Goal: Task Accomplishment & Management: Complete application form

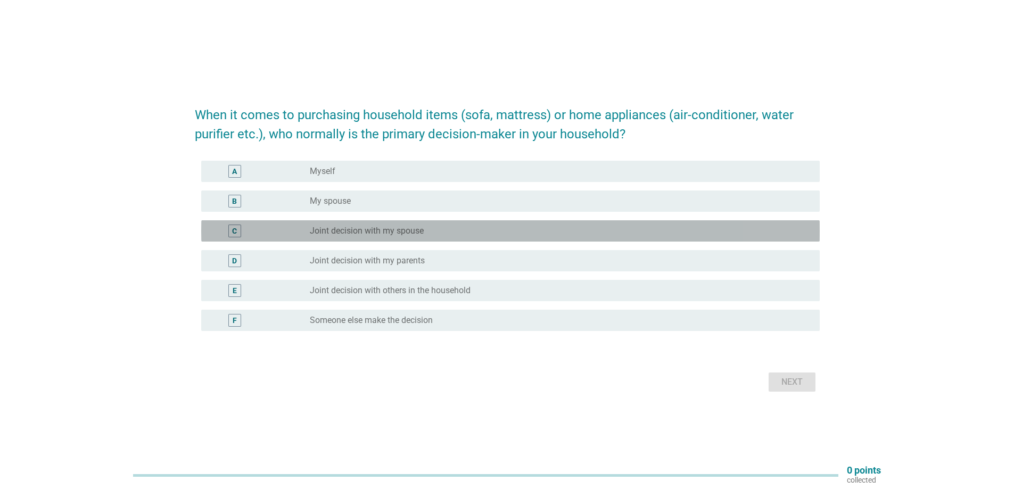
click at [352, 230] on label "Joint decision with my spouse" at bounding box center [367, 231] width 114 height 11
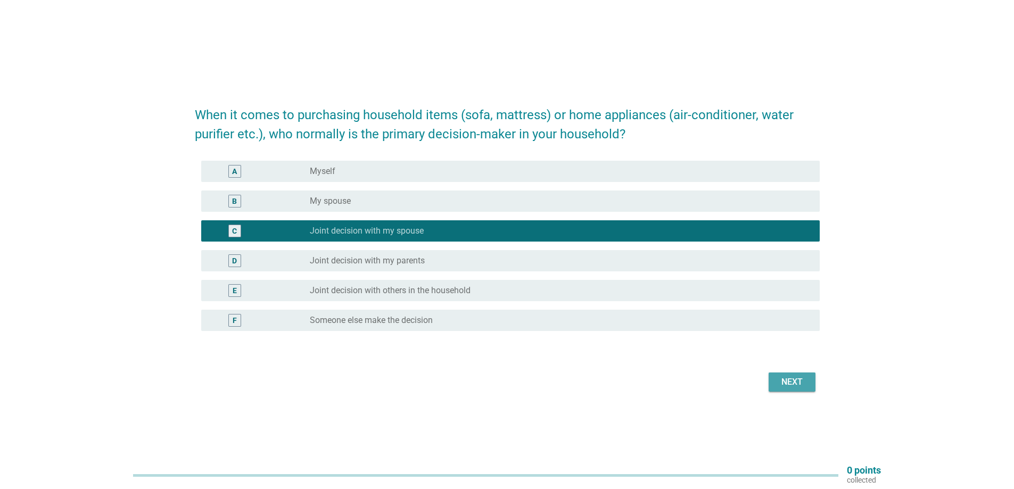
click at [798, 376] on div "Next" at bounding box center [792, 382] width 30 height 13
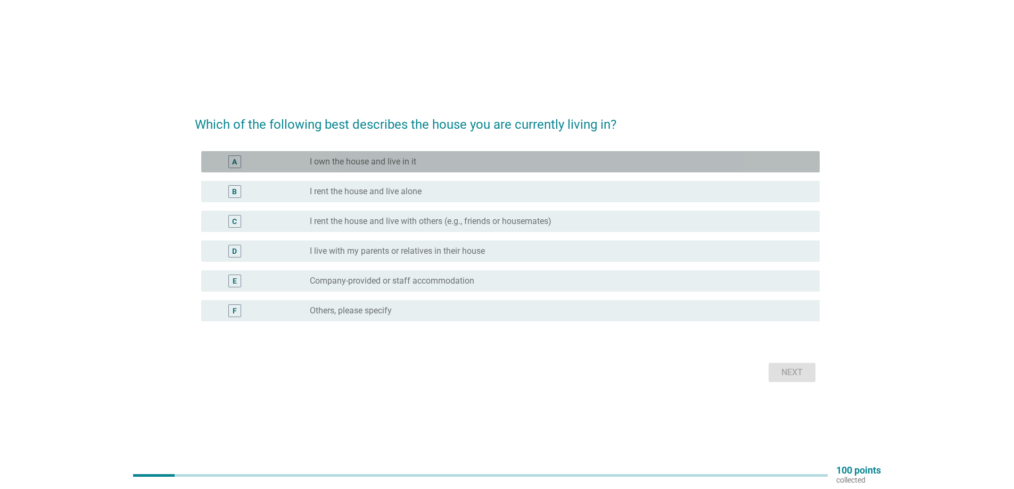
drag, startPoint x: 341, startPoint y: 161, endPoint x: 627, endPoint y: 347, distance: 341.1
click at [341, 160] on label "I own the house and live in it" at bounding box center [363, 161] width 106 height 11
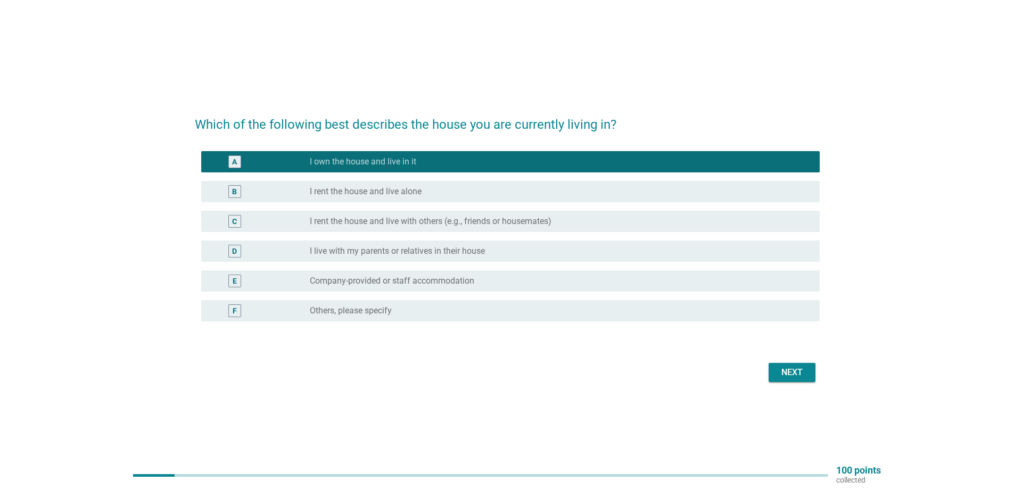
click at [789, 379] on button "Next" at bounding box center [791, 372] width 47 height 19
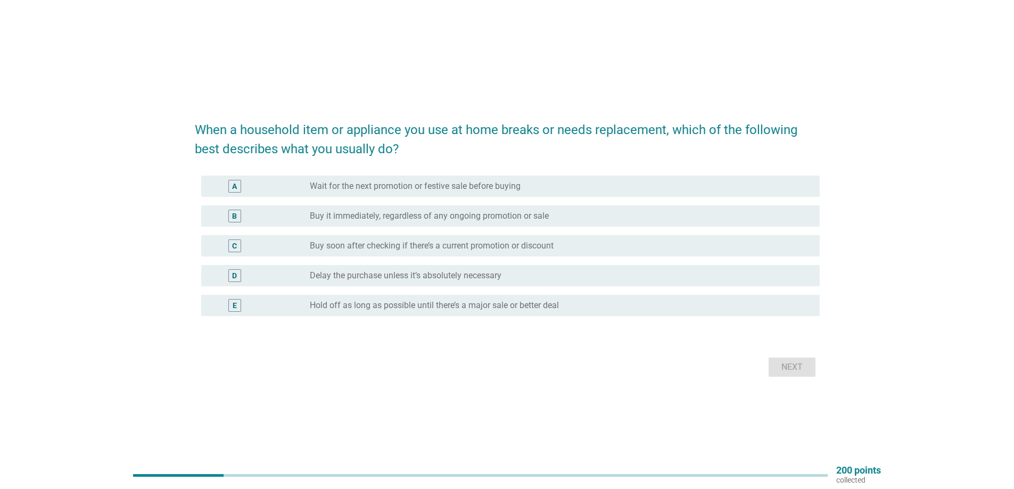
click at [356, 214] on label "Buy it immediately, regardless of any ongoing promotion or sale" at bounding box center [429, 216] width 239 height 11
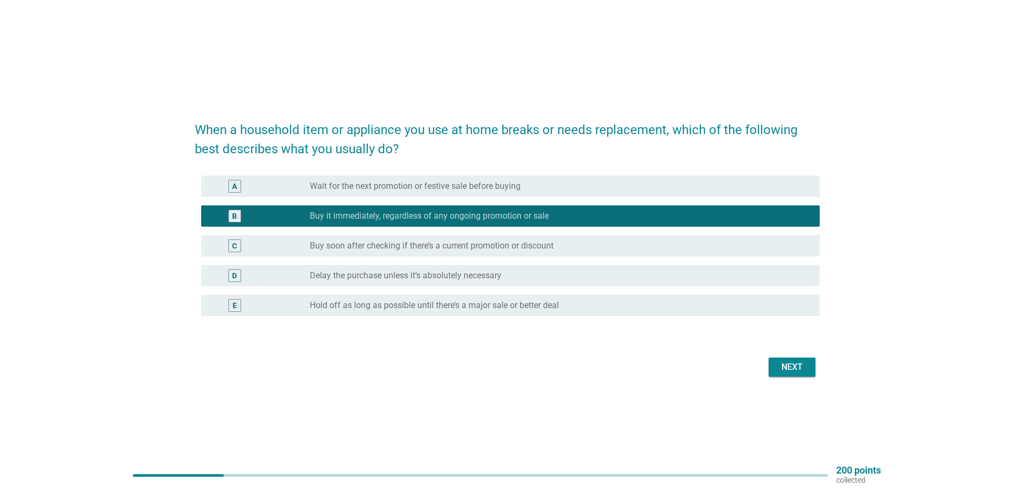
click at [798, 363] on div "Next" at bounding box center [792, 367] width 30 height 13
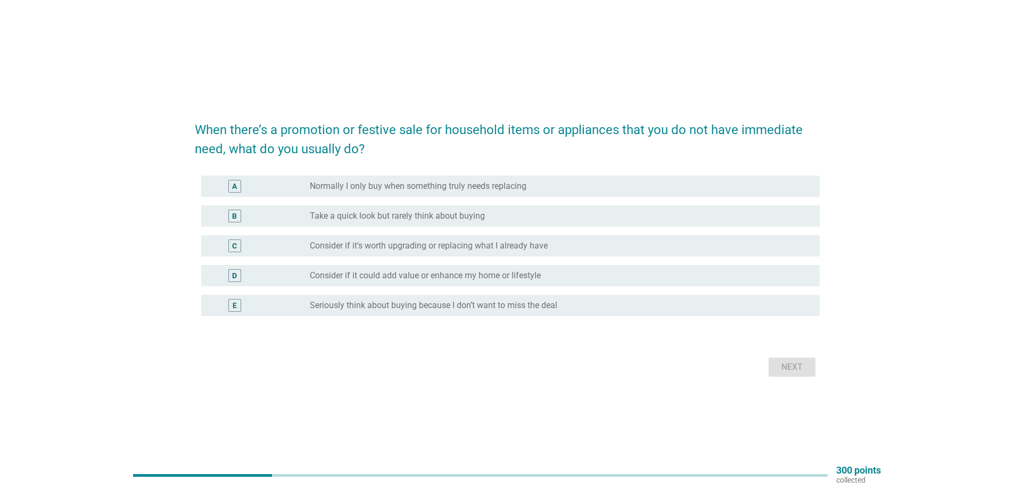
click at [379, 192] on div "radio_button_unchecked Normally I only buy when something truly needs replacing" at bounding box center [560, 186] width 501 height 13
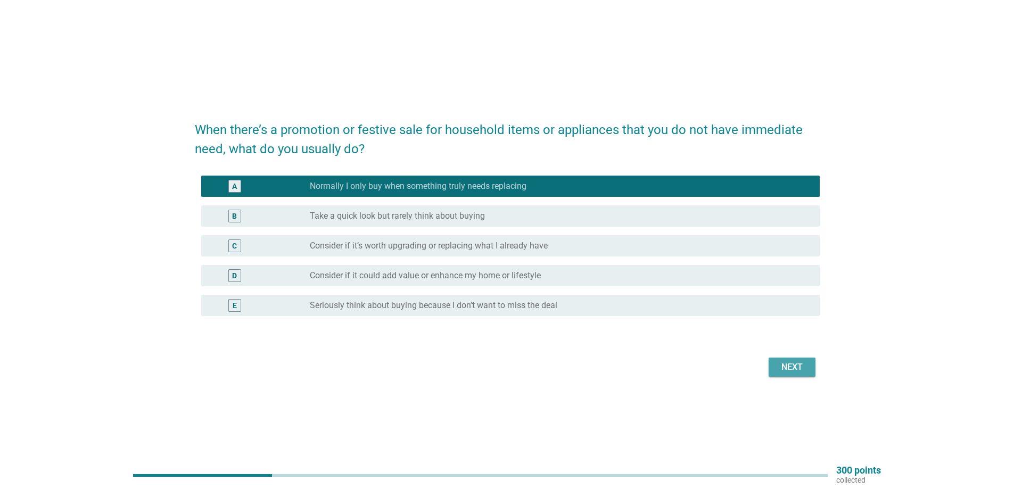
click at [771, 372] on button "Next" at bounding box center [791, 367] width 47 height 19
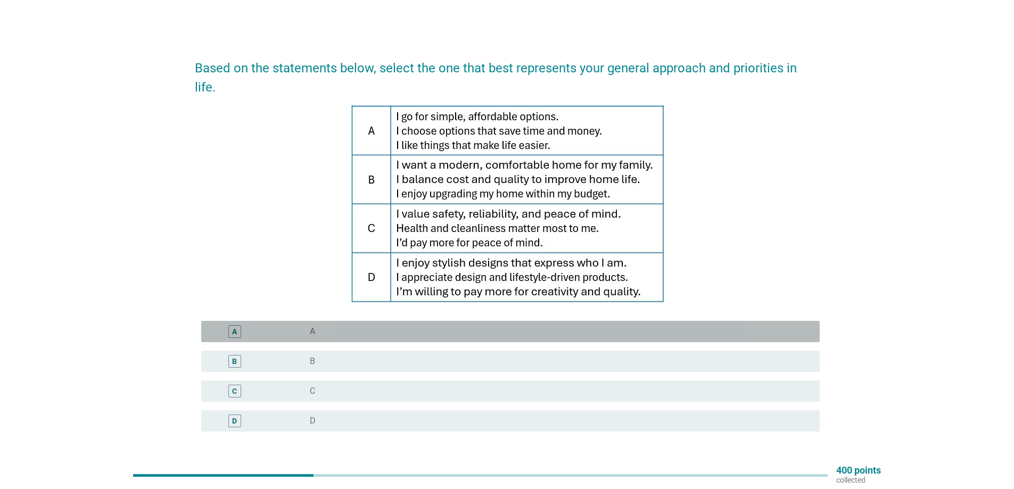
click at [293, 325] on div "A" at bounding box center [260, 331] width 100 height 13
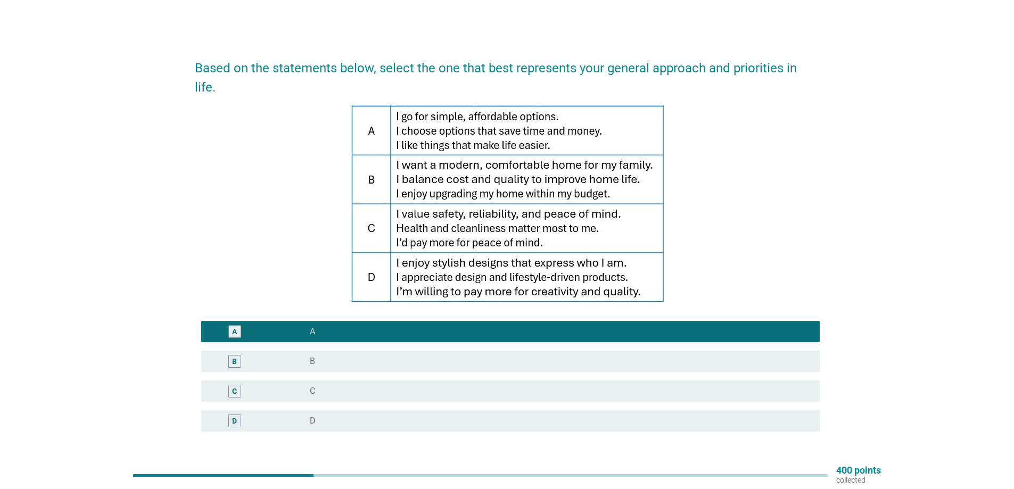
click at [798, 473] on button "Next" at bounding box center [791, 482] width 47 height 19
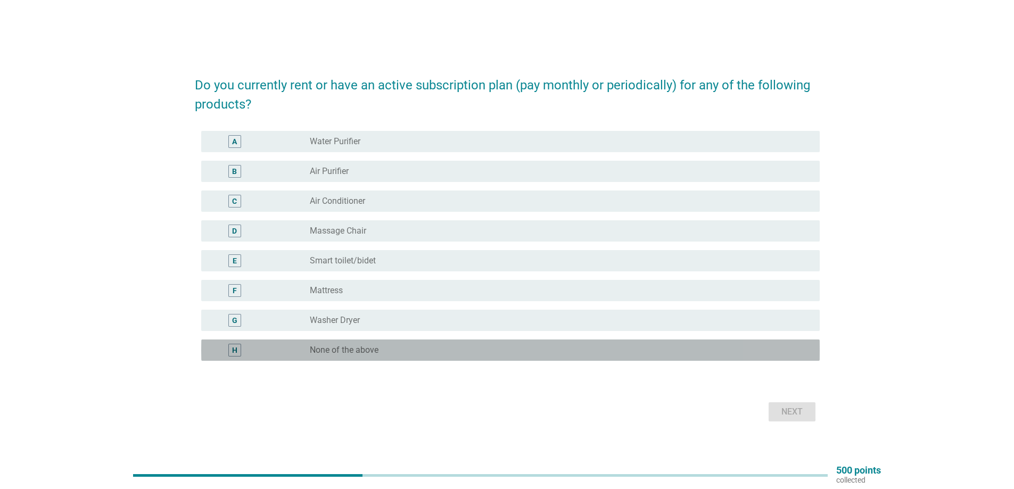
click at [317, 354] on label "None of the above" at bounding box center [344, 350] width 69 height 11
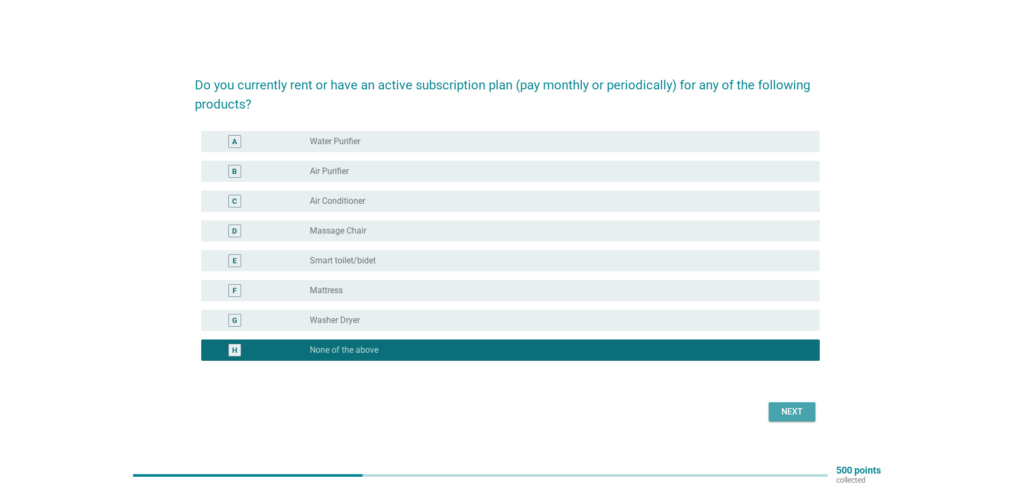
click at [785, 413] on div "Next" at bounding box center [792, 411] width 30 height 13
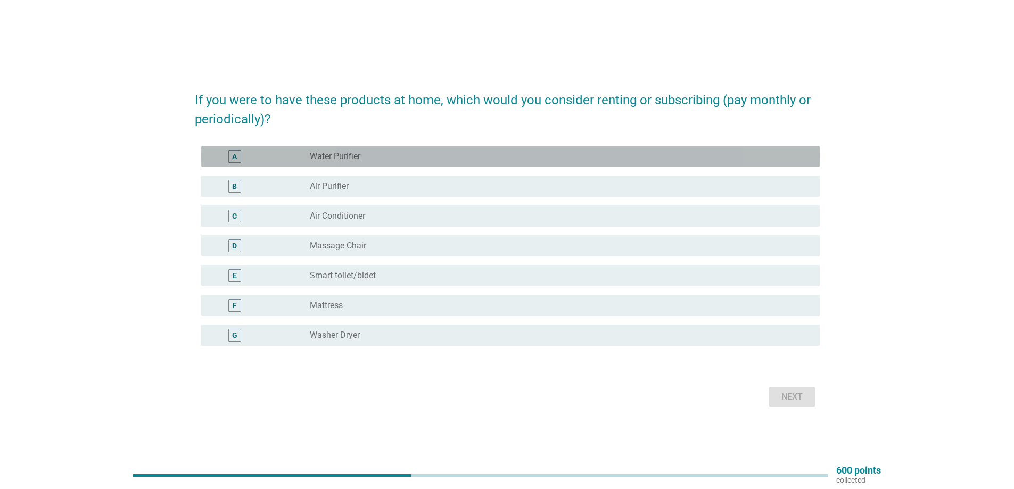
click at [323, 162] on div "radio_button_unchecked Water Purifier" at bounding box center [560, 156] width 501 height 13
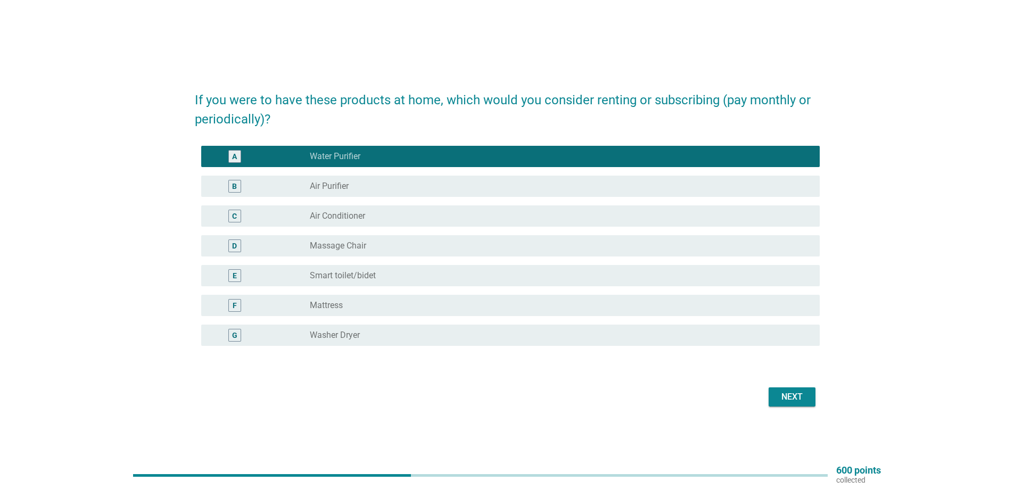
click at [784, 395] on div "Next" at bounding box center [792, 397] width 30 height 13
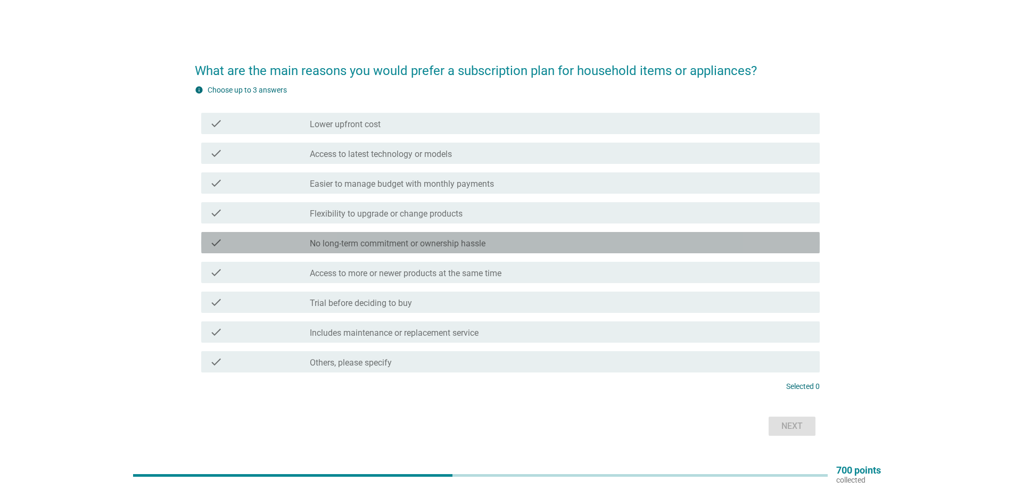
click at [317, 242] on label "No long-term commitment or ownership hassle" at bounding box center [398, 243] width 176 height 11
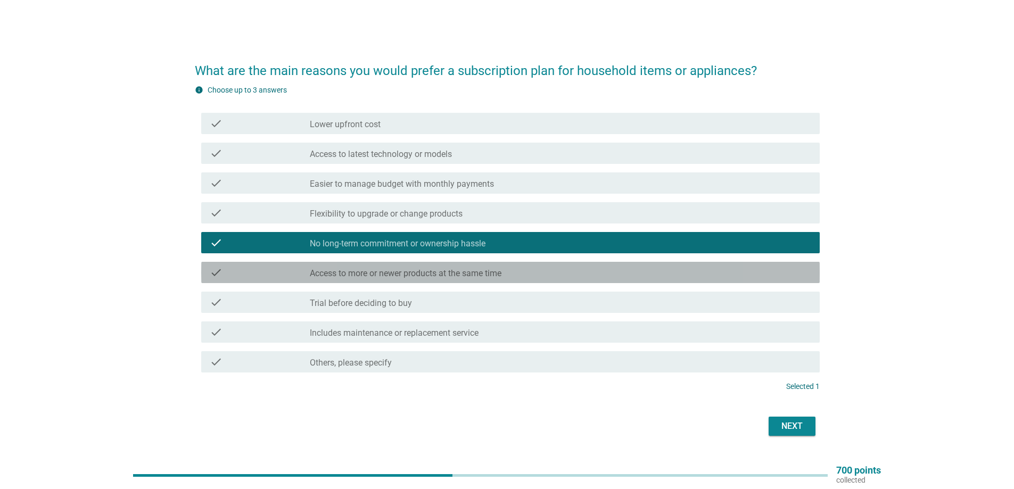
click at [584, 278] on div "check_box_outline_blank Access to more or newer products at the same time" at bounding box center [560, 272] width 501 height 13
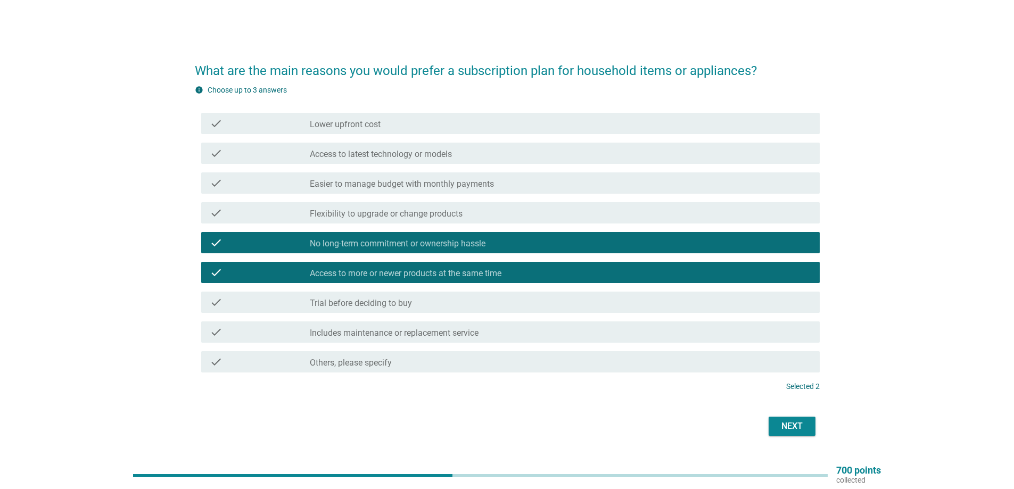
click at [788, 429] on div "Next" at bounding box center [792, 426] width 30 height 13
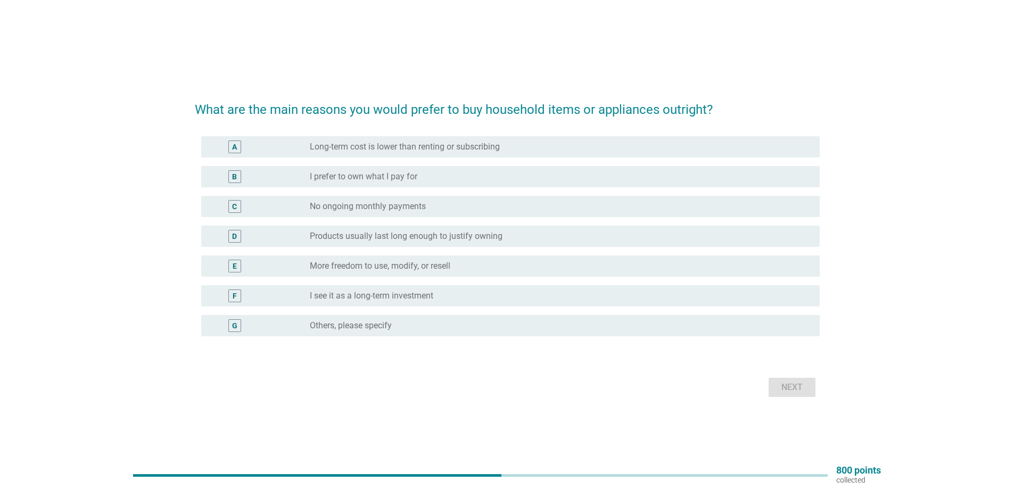
click at [440, 153] on div "radio_button_unchecked Long-term cost is lower than renting or subscribing" at bounding box center [560, 146] width 501 height 13
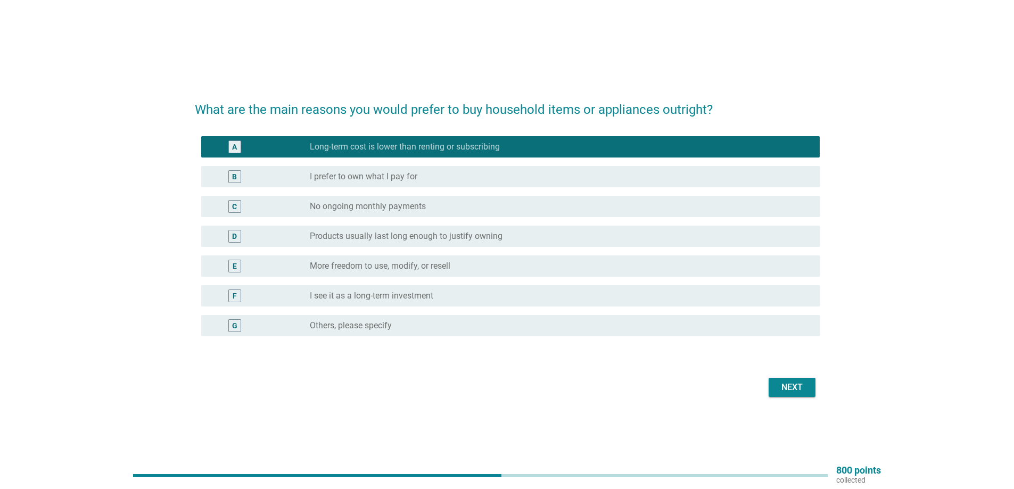
click at [779, 389] on div "Next" at bounding box center [792, 387] width 30 height 13
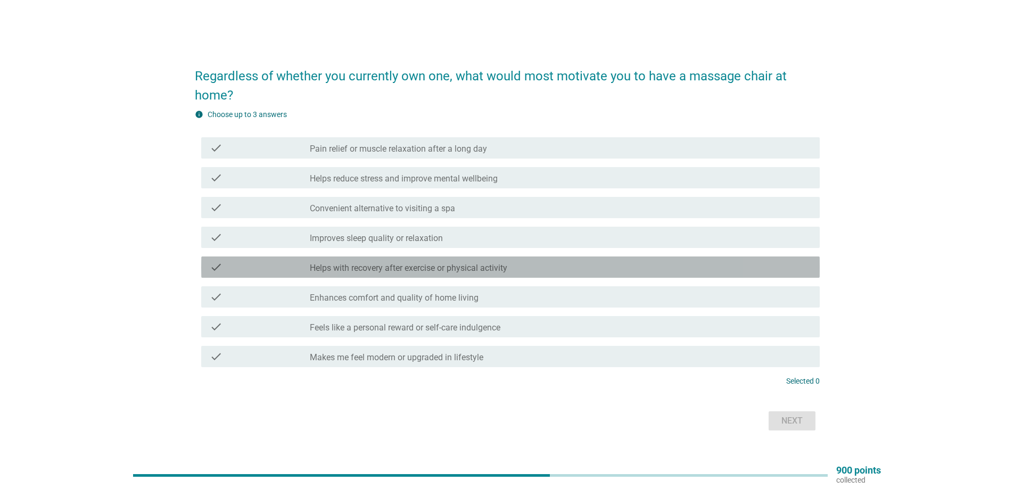
click at [372, 267] on label "Helps with recovery after exercise or physical activity" at bounding box center [408, 268] width 197 height 11
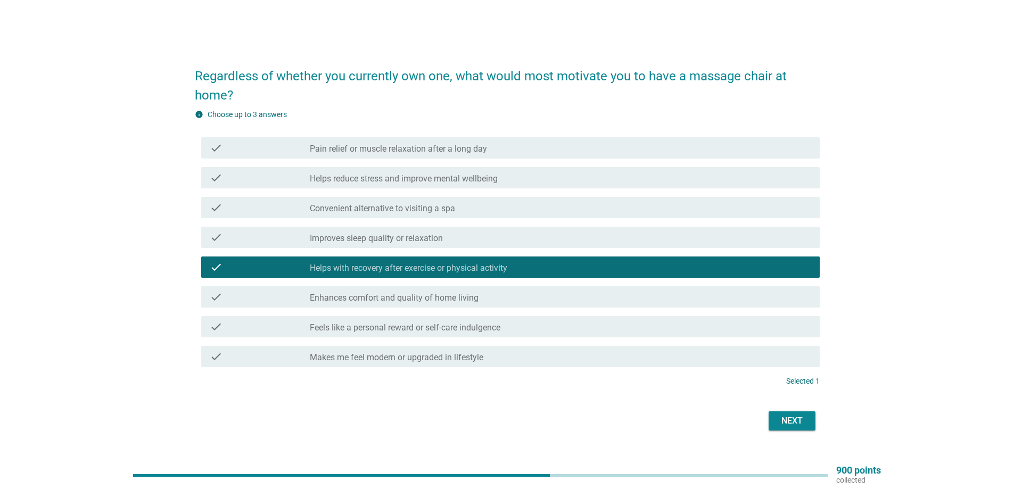
click at [787, 413] on button "Next" at bounding box center [791, 420] width 47 height 19
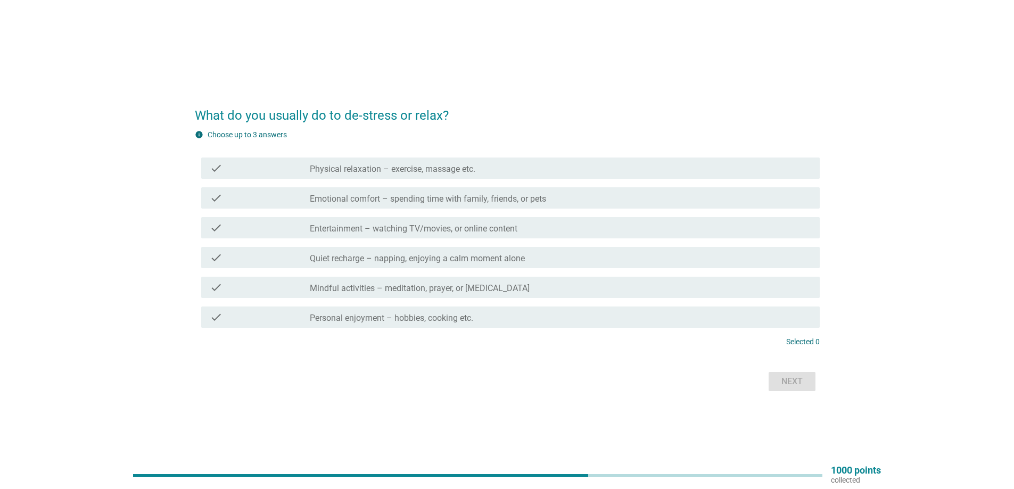
click at [324, 168] on label "Physical relaxation – exercise, massage etc." at bounding box center [392, 169] width 165 height 11
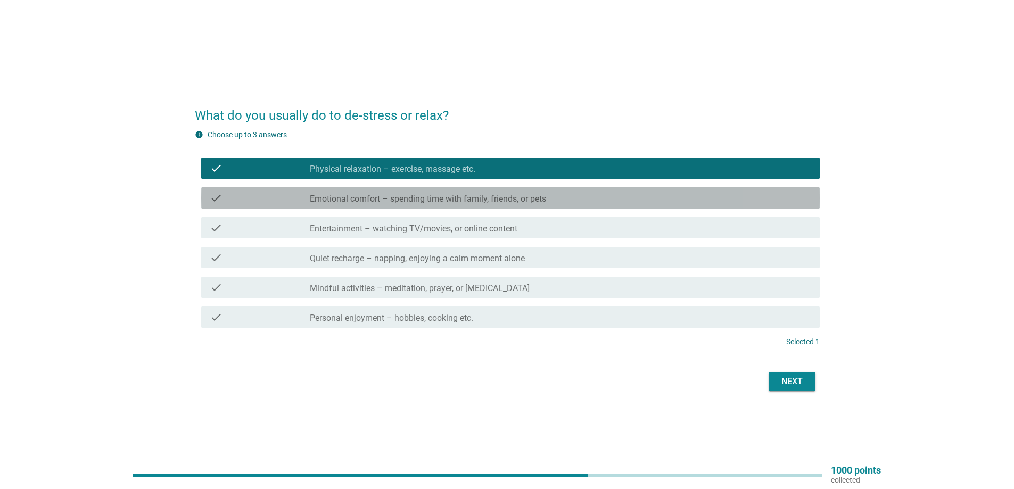
click at [321, 200] on label "Emotional comfort – spending time with family, friends, or pets" at bounding box center [428, 199] width 236 height 11
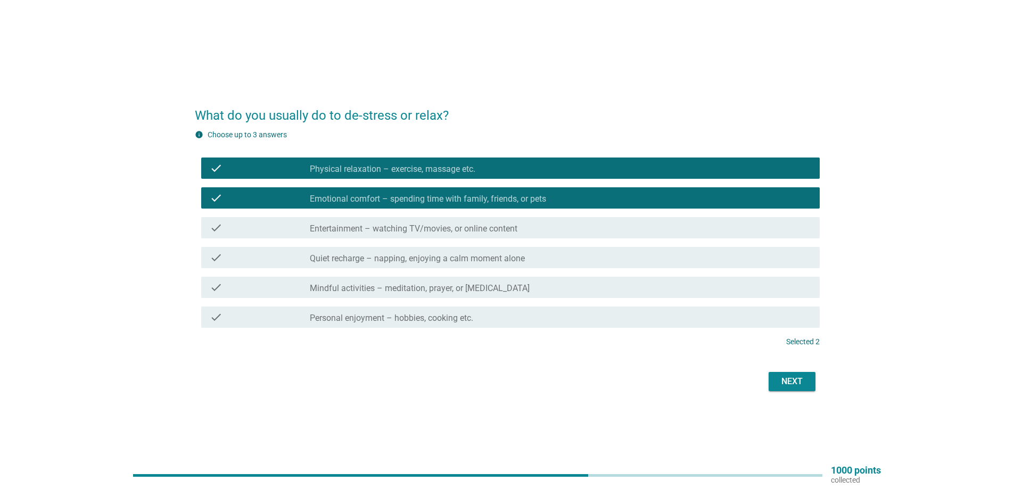
click at [311, 224] on label "Entertainment – watching TV/movies, or online content" at bounding box center [414, 229] width 208 height 11
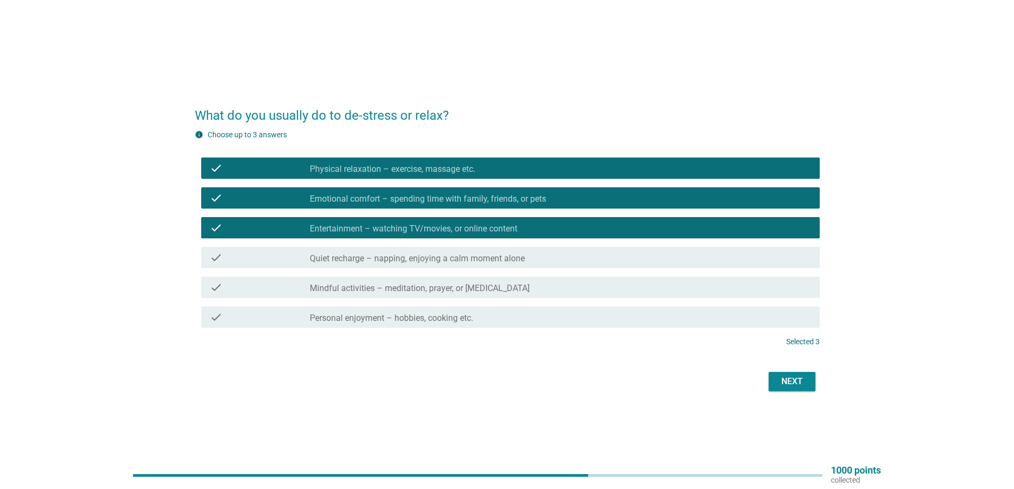
click at [313, 261] on label "Quiet recharge – napping, enjoying a calm moment alone" at bounding box center [417, 258] width 215 height 11
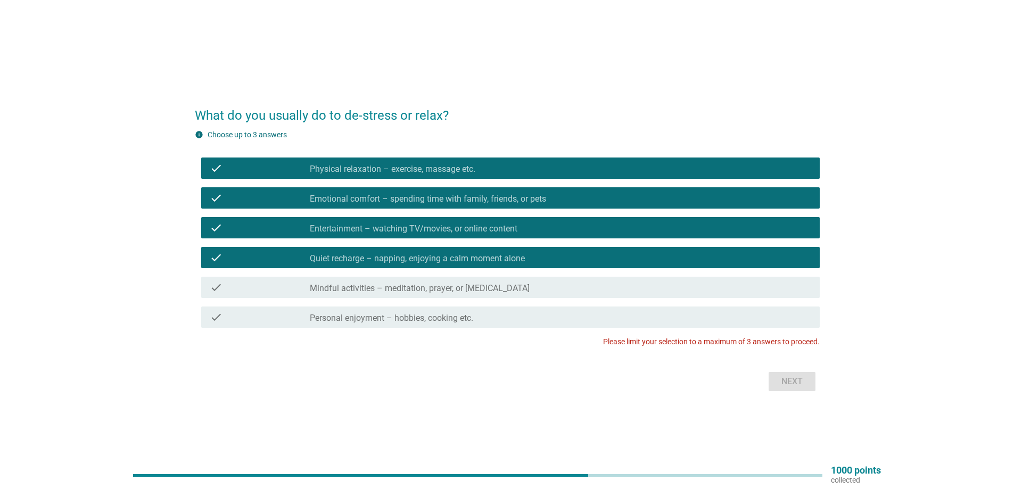
click at [313, 291] on label "Mindful activities – meditation, prayer, or [MEDICAL_DATA]" at bounding box center [420, 288] width 220 height 11
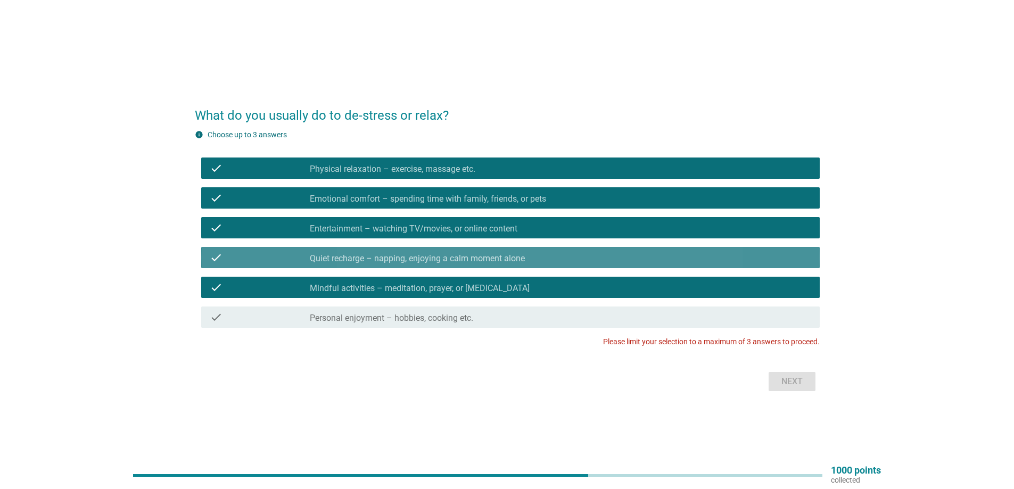
click at [330, 254] on label "Quiet recharge – napping, enjoying a calm moment alone" at bounding box center [417, 258] width 215 height 11
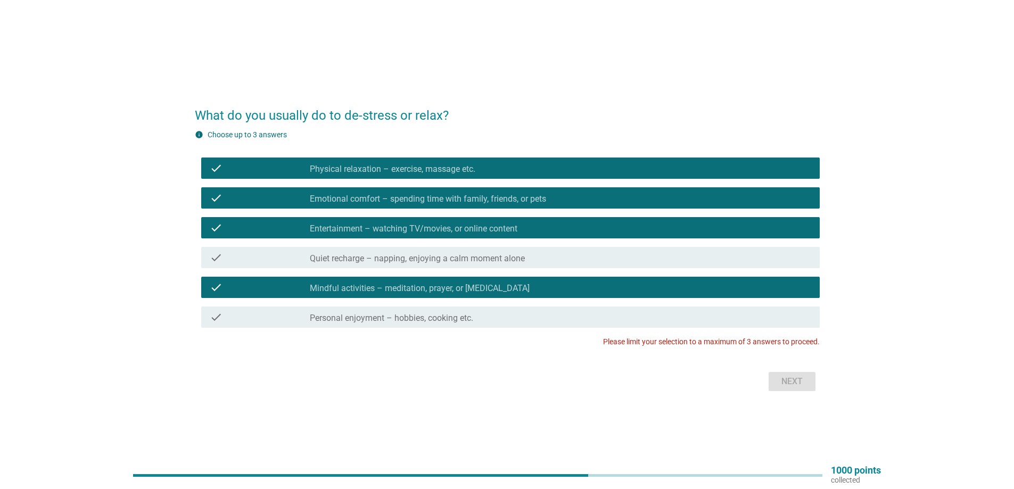
click at [315, 320] on label "Personal enjoyment – hobbies, cooking etc." at bounding box center [391, 318] width 163 height 11
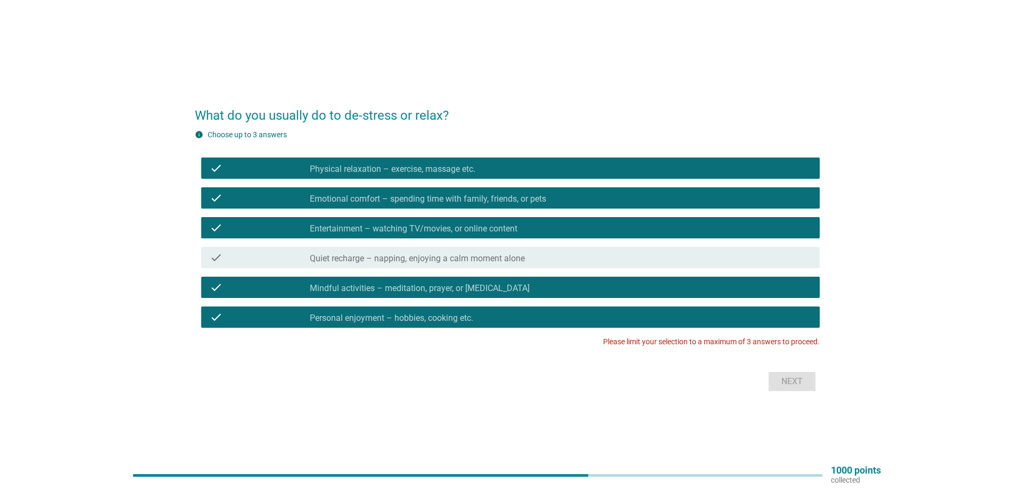
click at [428, 228] on label "Entertainment – watching TV/movies, or online content" at bounding box center [414, 229] width 208 height 11
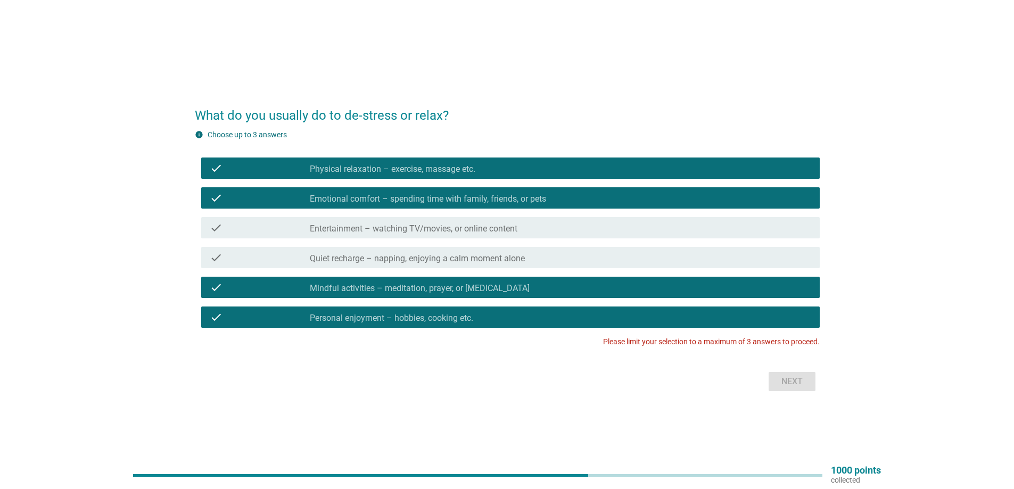
click at [406, 311] on div "check_box Personal enjoyment – hobbies, cooking etc." at bounding box center [560, 317] width 501 height 13
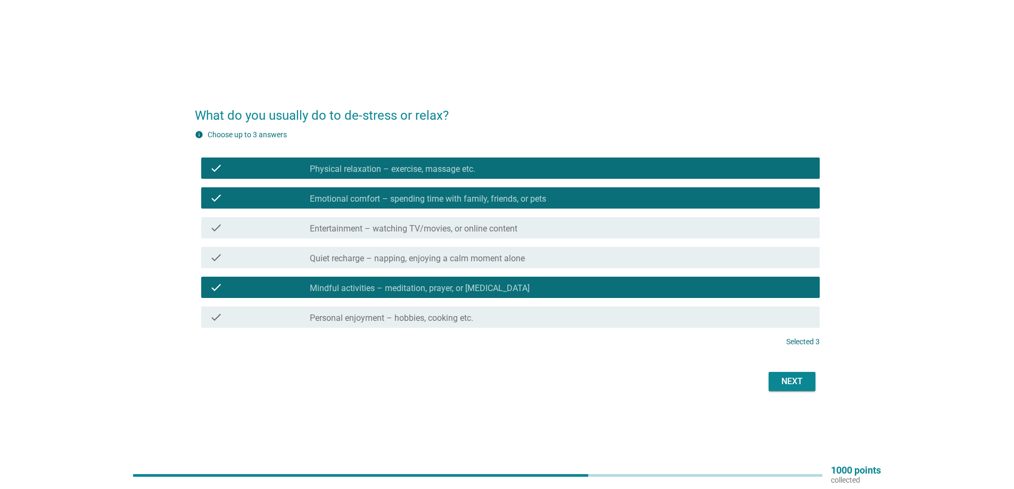
click at [807, 381] on button "Next" at bounding box center [791, 381] width 47 height 19
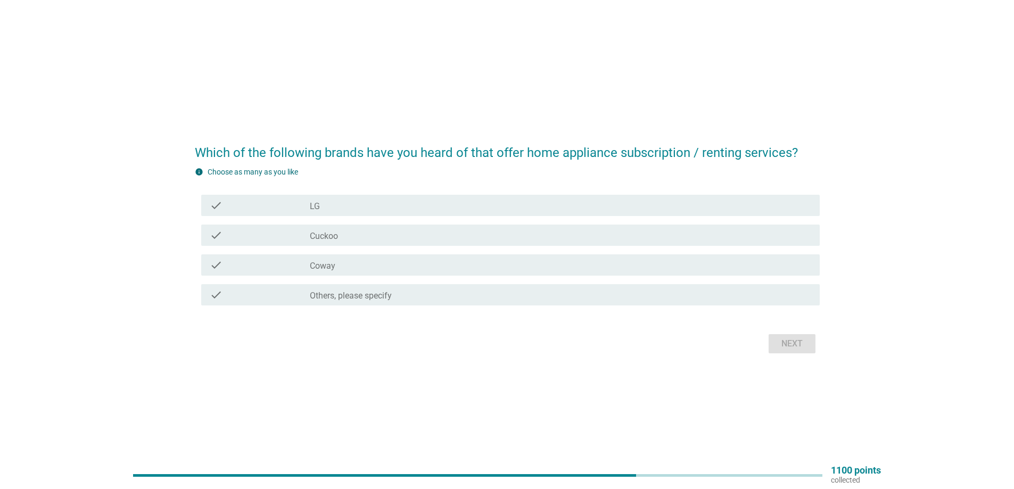
click at [304, 270] on div "check" at bounding box center [260, 265] width 100 height 13
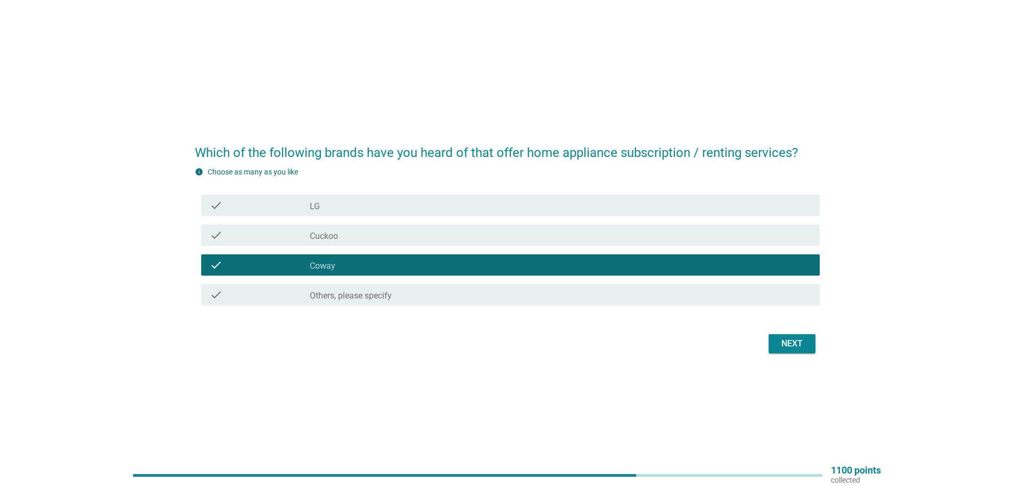
click at [311, 236] on label "Cuckoo" at bounding box center [324, 236] width 28 height 11
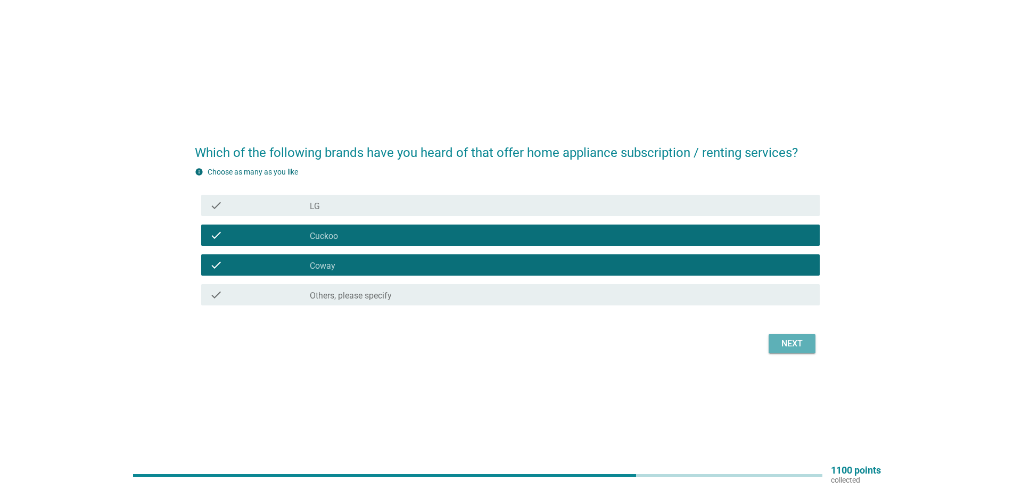
drag, startPoint x: 781, startPoint y: 348, endPoint x: 721, endPoint y: 348, distance: 60.1
click at [781, 347] on div "Next" at bounding box center [792, 343] width 30 height 13
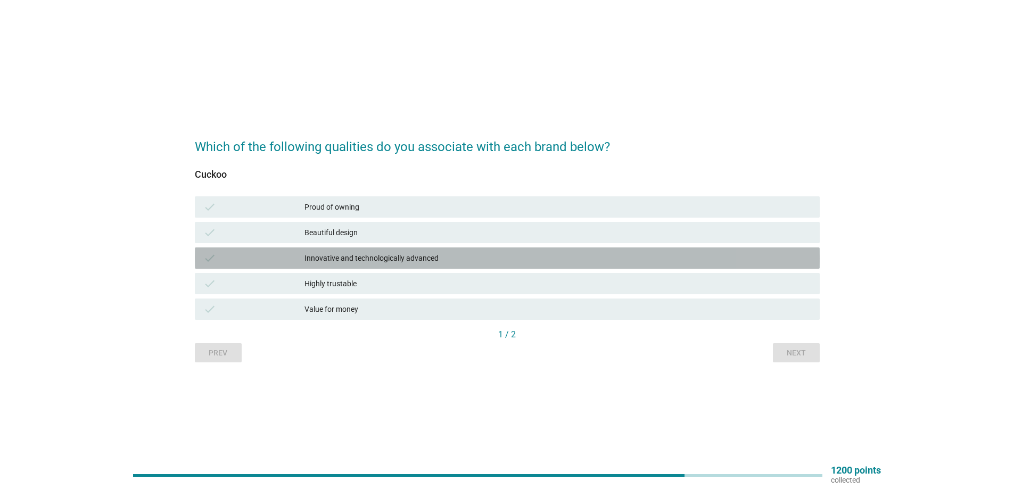
click at [378, 260] on div "Innovative and technologically advanced" at bounding box center [557, 258] width 507 height 13
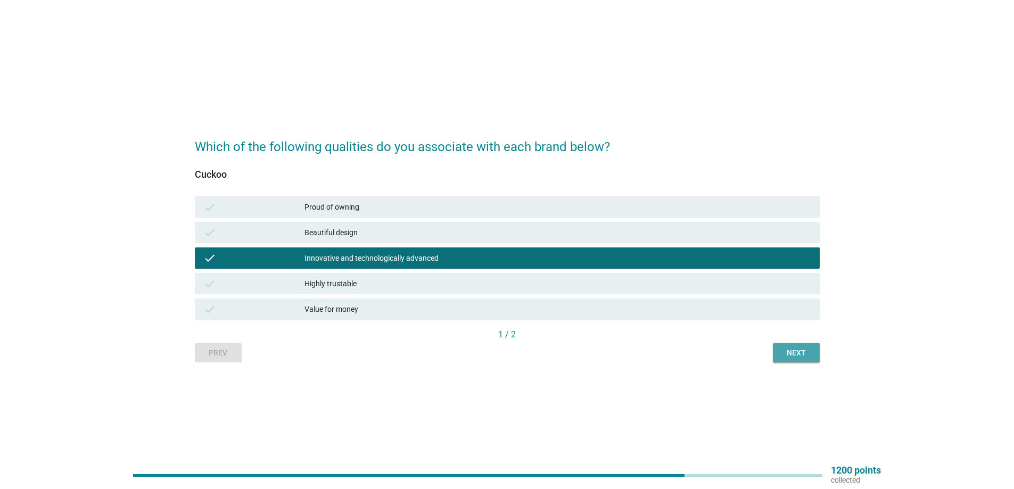
click at [804, 358] on div "Next" at bounding box center [796, 352] width 30 height 11
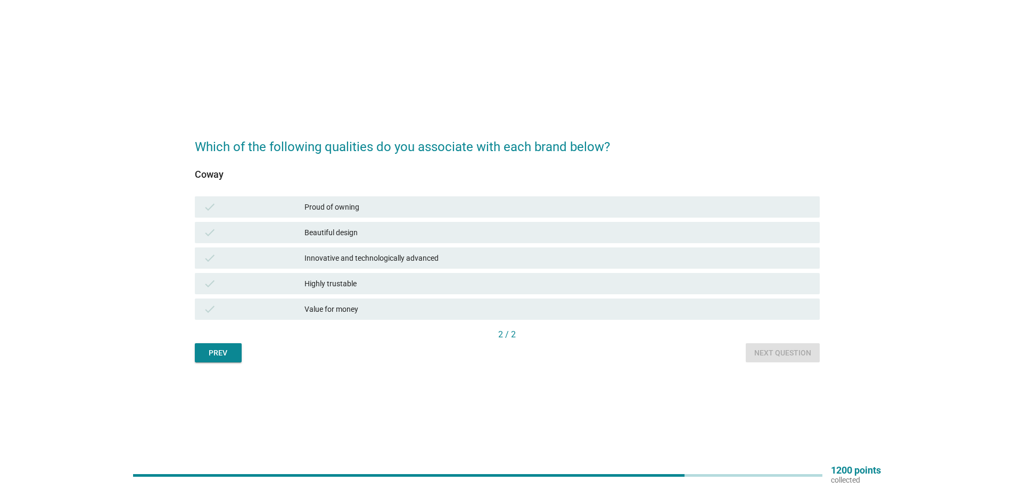
click at [327, 285] on div "Highly trustable" at bounding box center [557, 283] width 507 height 13
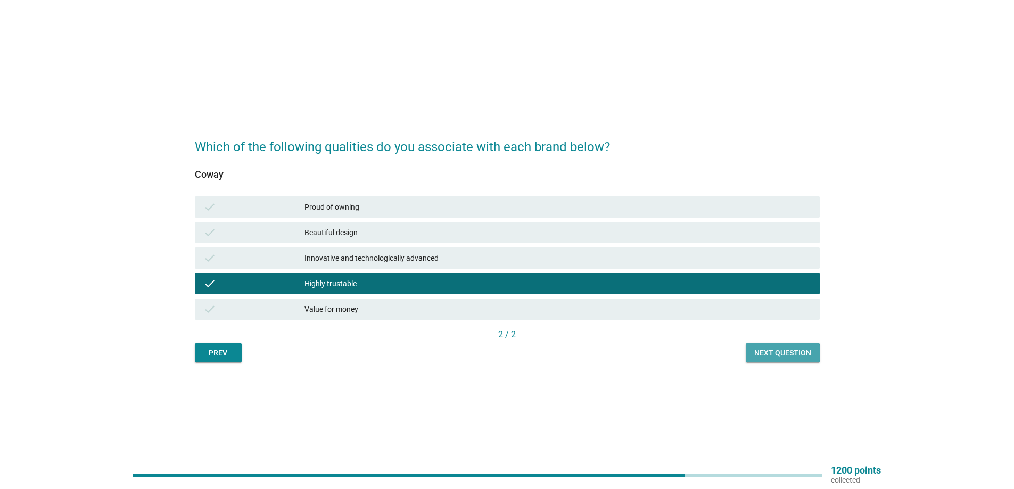
click at [796, 356] on div "Next question" at bounding box center [782, 352] width 57 height 11
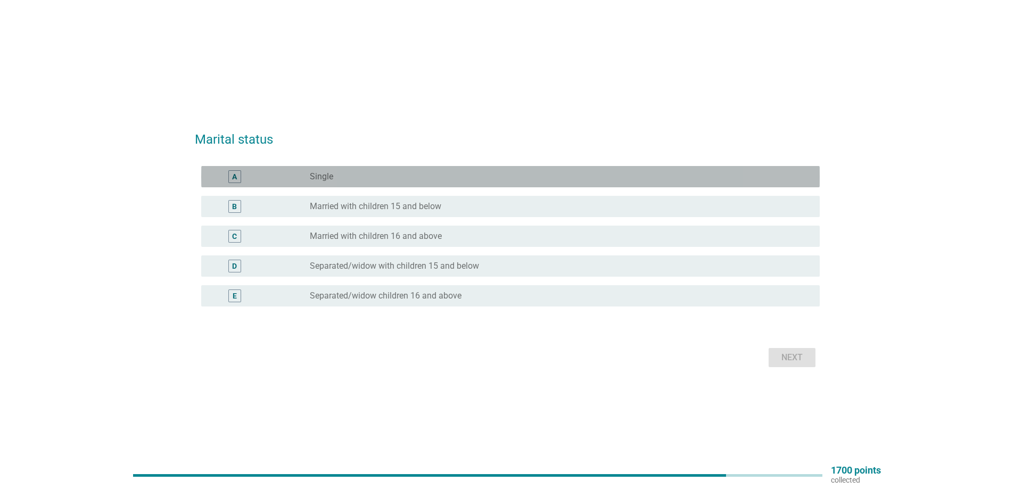
click at [296, 179] on div "A" at bounding box center [260, 176] width 100 height 13
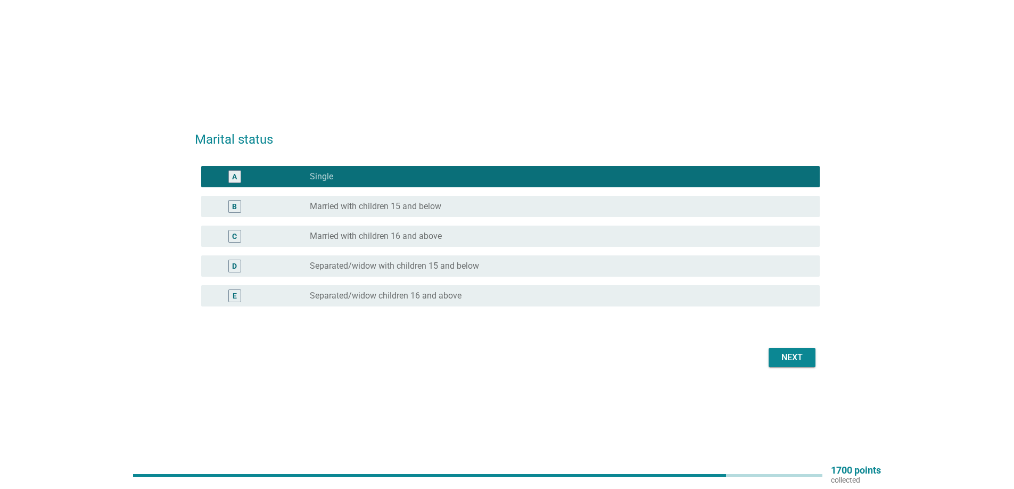
click at [794, 360] on div "Next" at bounding box center [792, 357] width 30 height 13
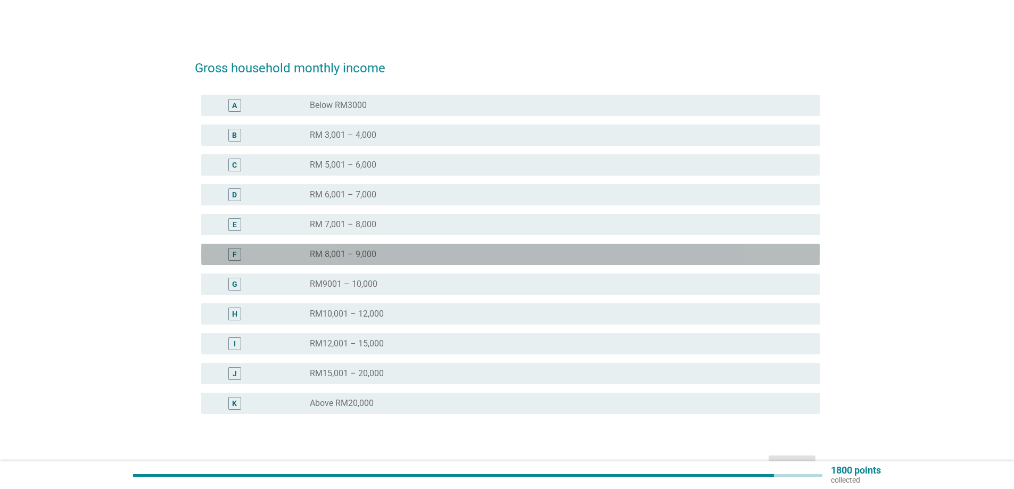
click at [387, 257] on div "radio_button_unchecked RM 8,001 – 9,000" at bounding box center [556, 254] width 493 height 11
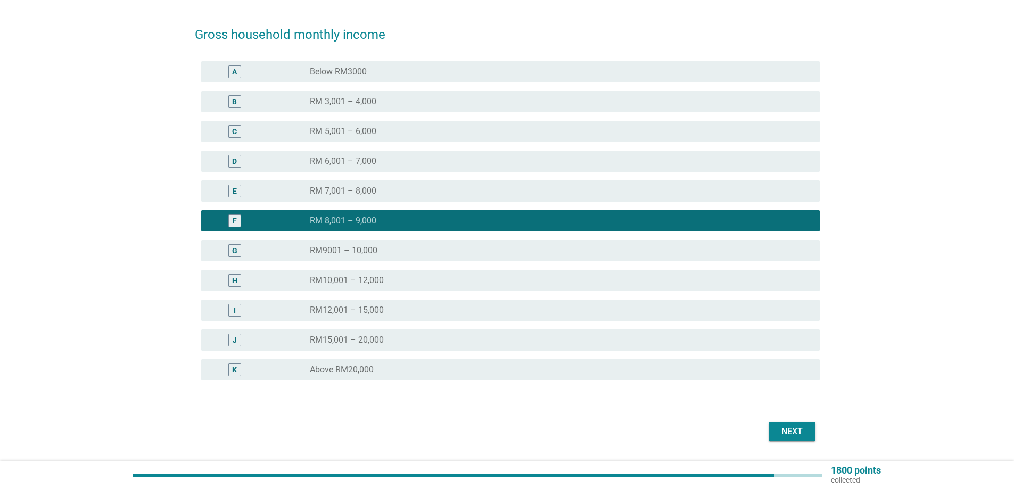
scroll to position [64, 0]
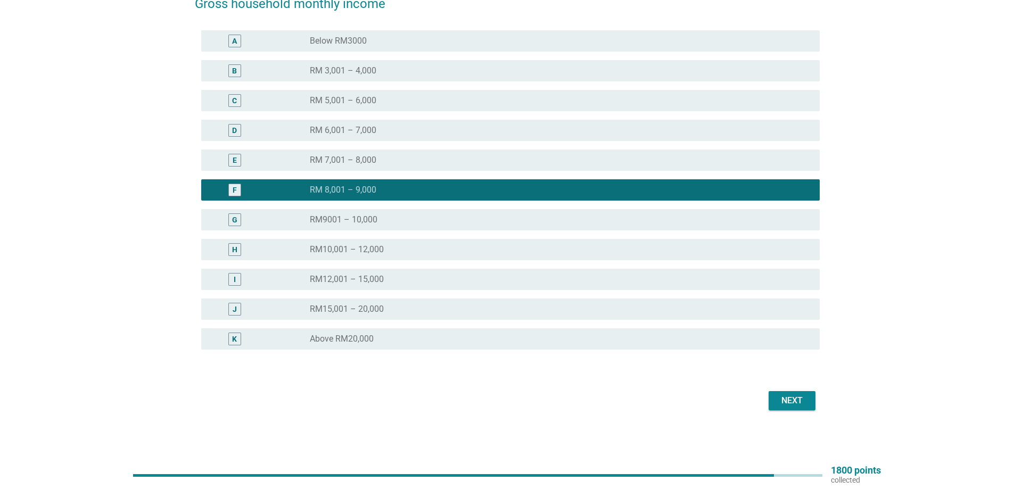
click at [789, 393] on button "Next" at bounding box center [791, 400] width 47 height 19
